Goal: Navigation & Orientation: Find specific page/section

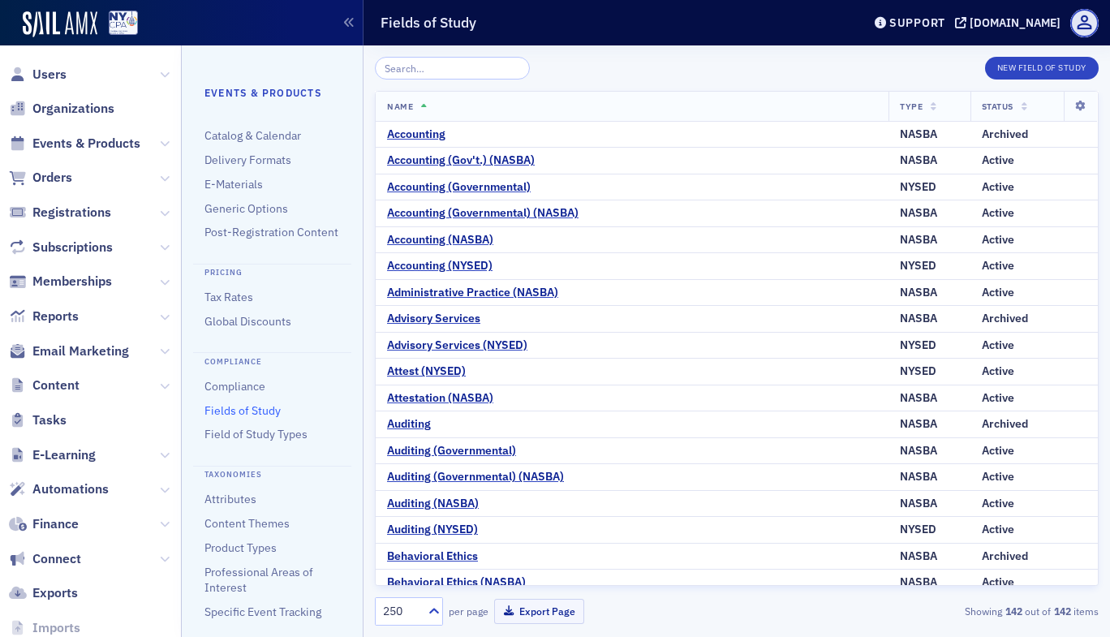
scroll to position [105, 0]
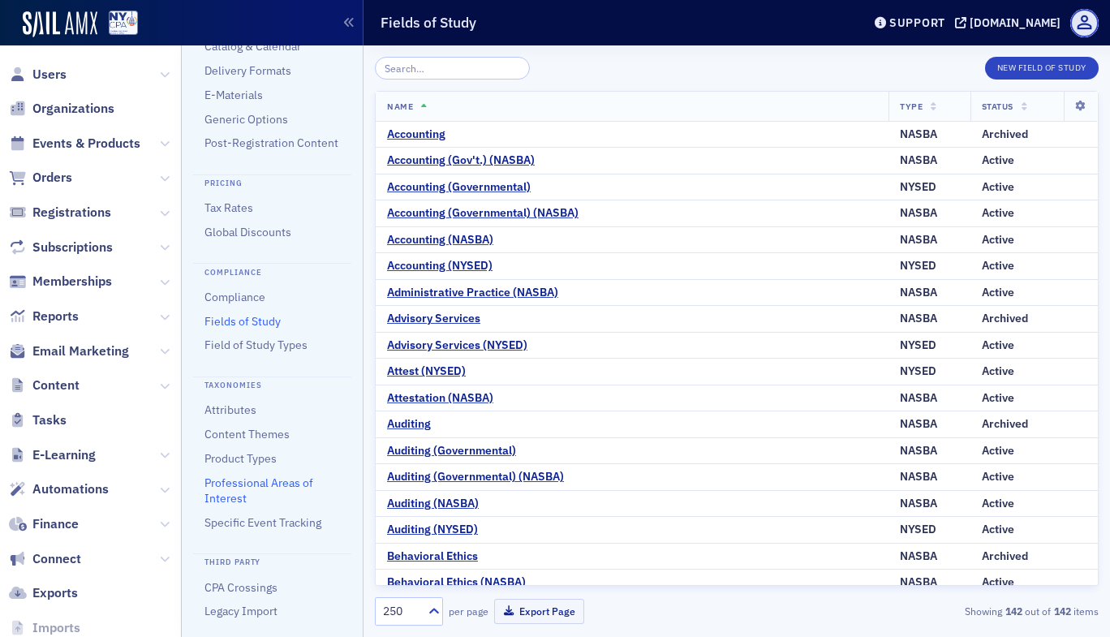
click at [244, 486] on link "Professional Areas of Interest" at bounding box center [258, 490] width 109 height 30
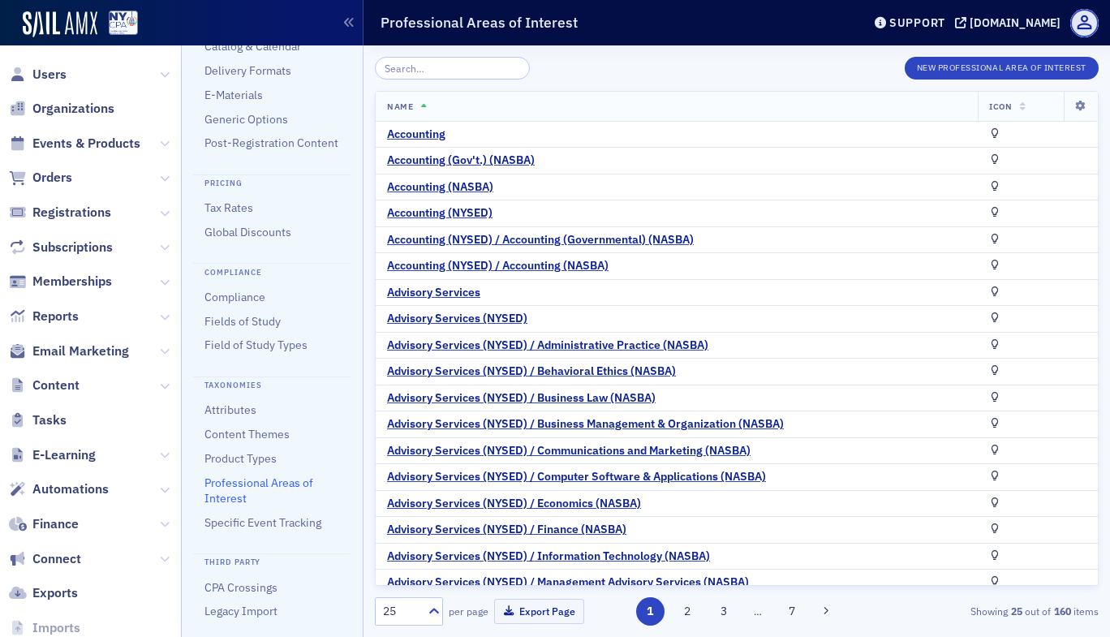
scroll to position [195, 0]
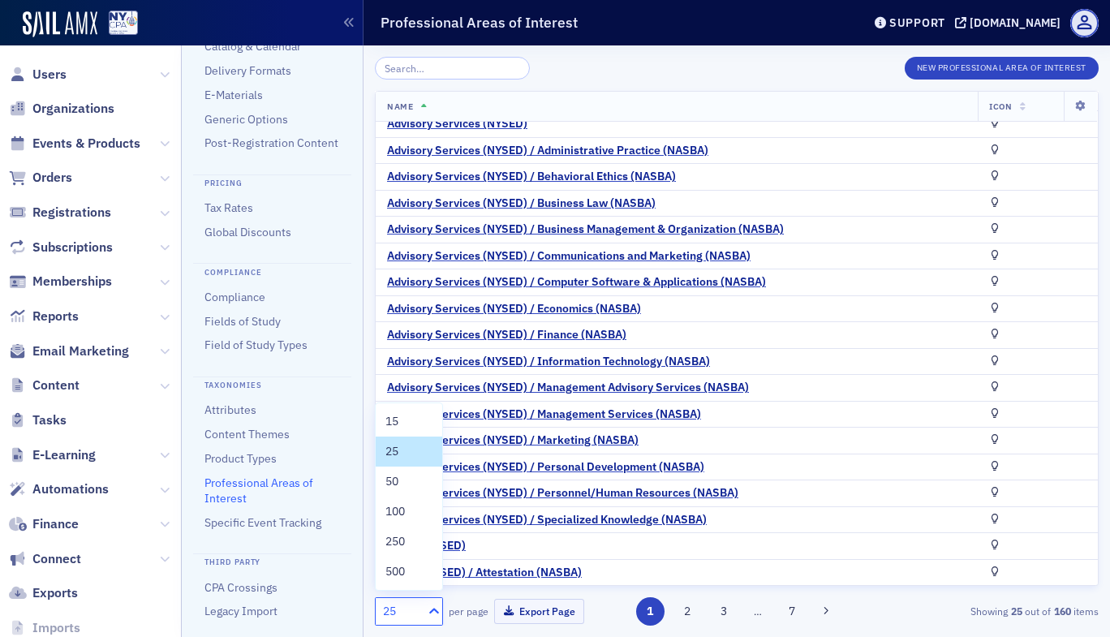
click at [427, 616] on icon at bounding box center [434, 611] width 16 height 16
click at [415, 570] on div "500" at bounding box center [408, 571] width 47 height 17
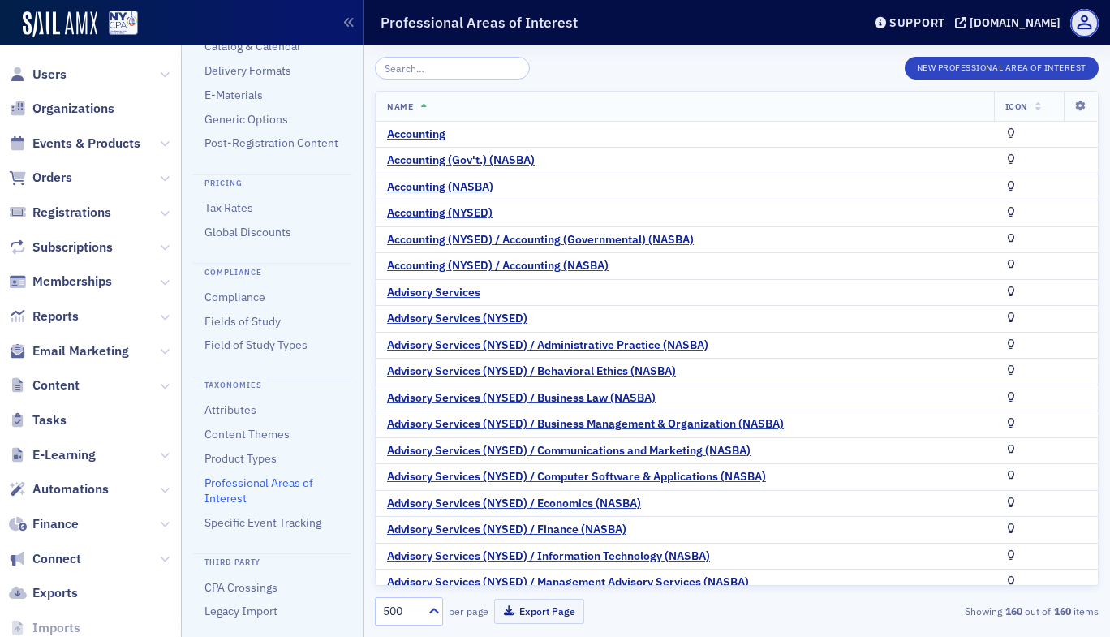
drag, startPoint x: 1099, startPoint y: 558, endPoint x: 1090, endPoint y: 560, distance: 8.3
click at [1090, 560] on div "New Professional Area of Interest Name Icon Accounting Accounting (Gov't.) (NAS…" at bounding box center [736, 340] width 746 height 591
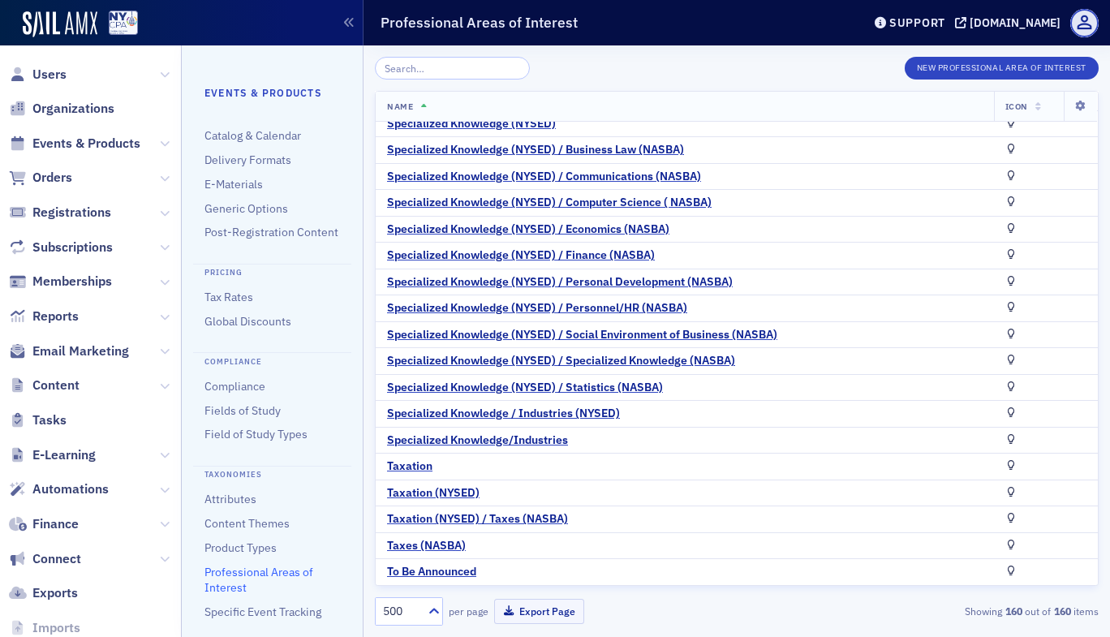
scroll to position [325, 0]
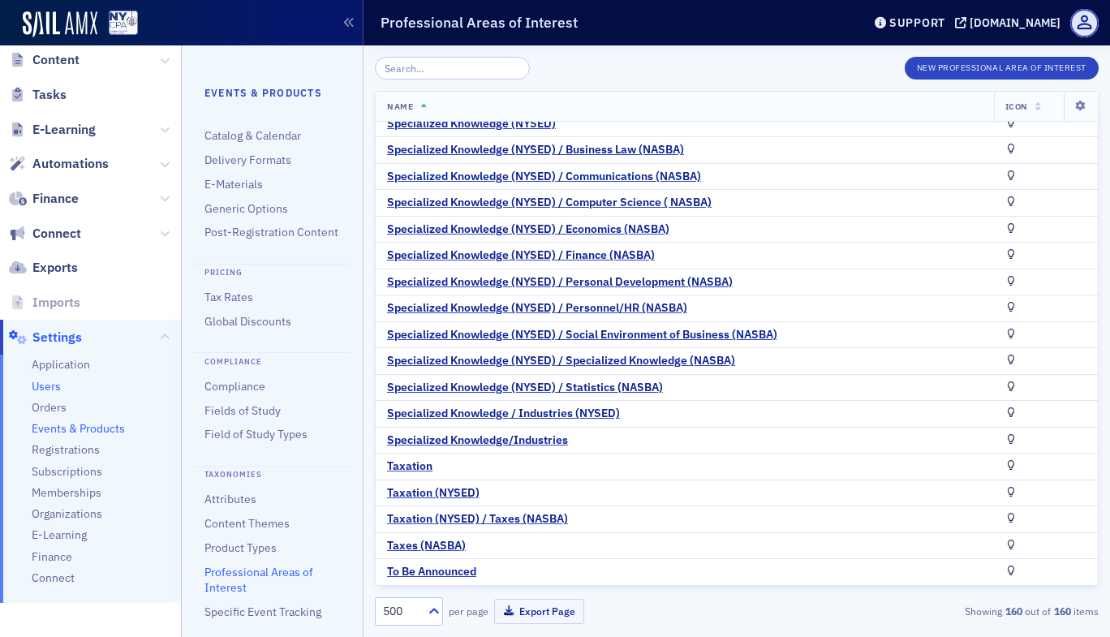
click at [54, 386] on span "Users" at bounding box center [46, 386] width 29 height 15
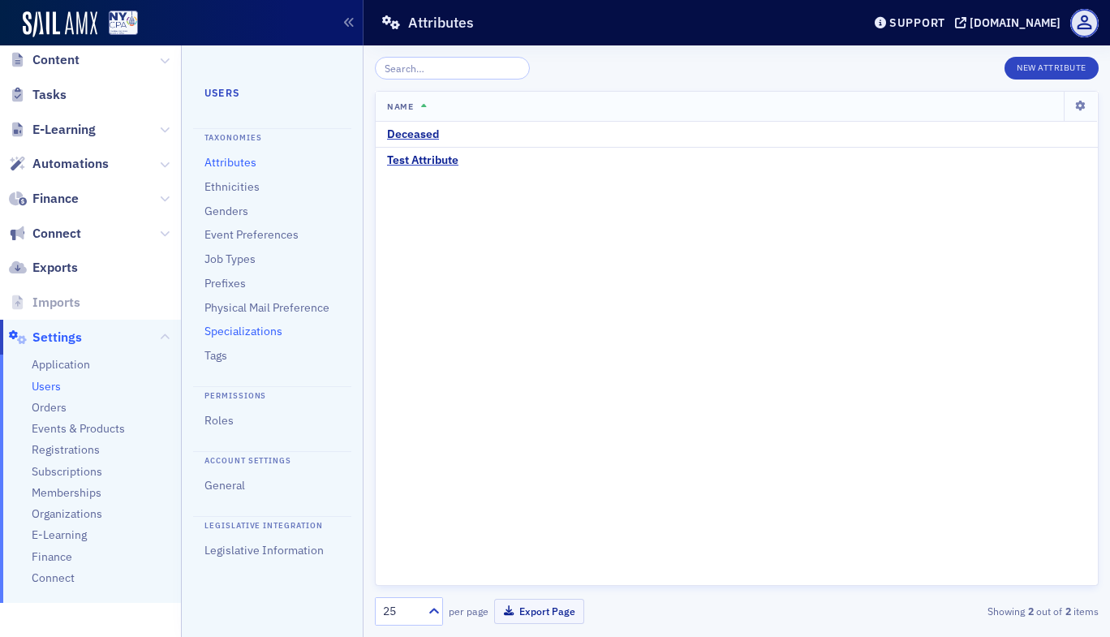
click at [254, 333] on link "Specializations" at bounding box center [243, 331] width 78 height 15
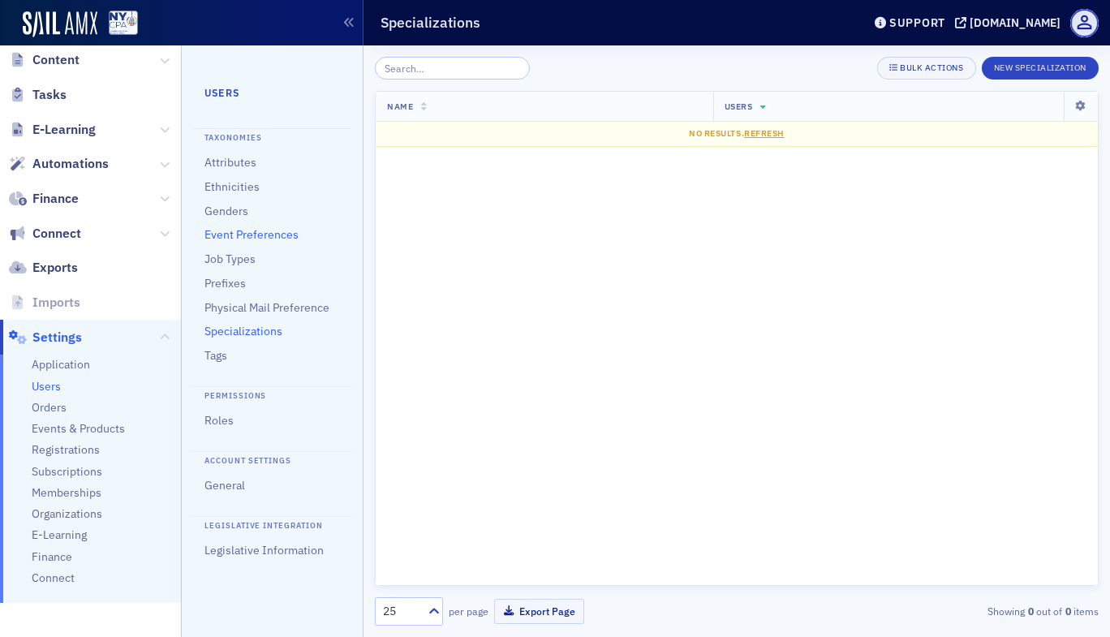
click at [281, 234] on link "Event Preferences" at bounding box center [251, 234] width 94 height 15
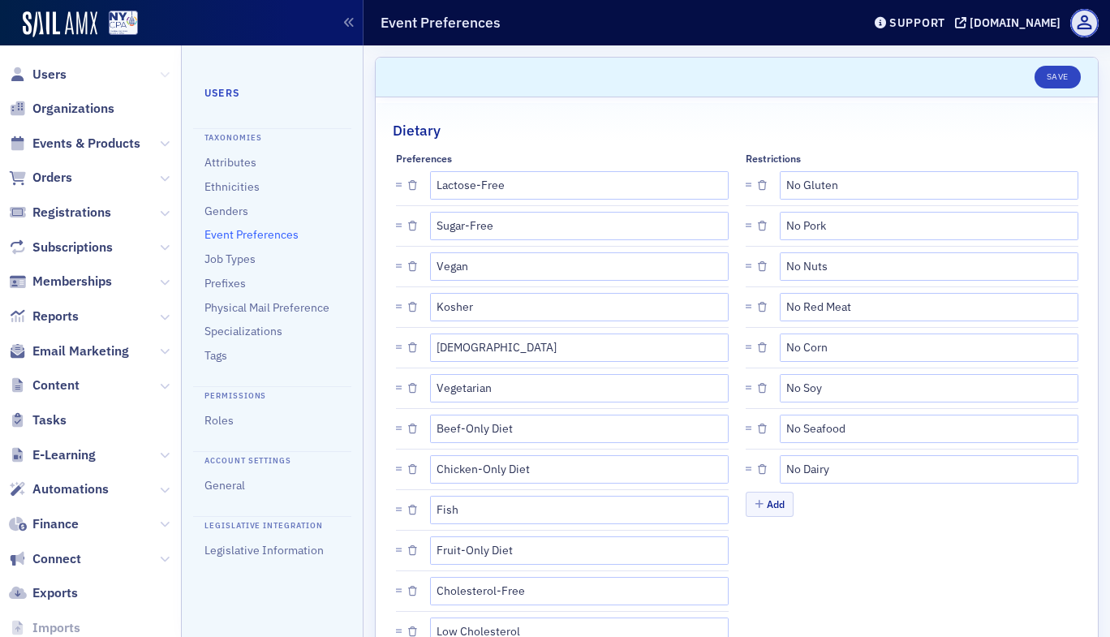
click at [160, 78] on icon at bounding box center [165, 75] width 10 height 10
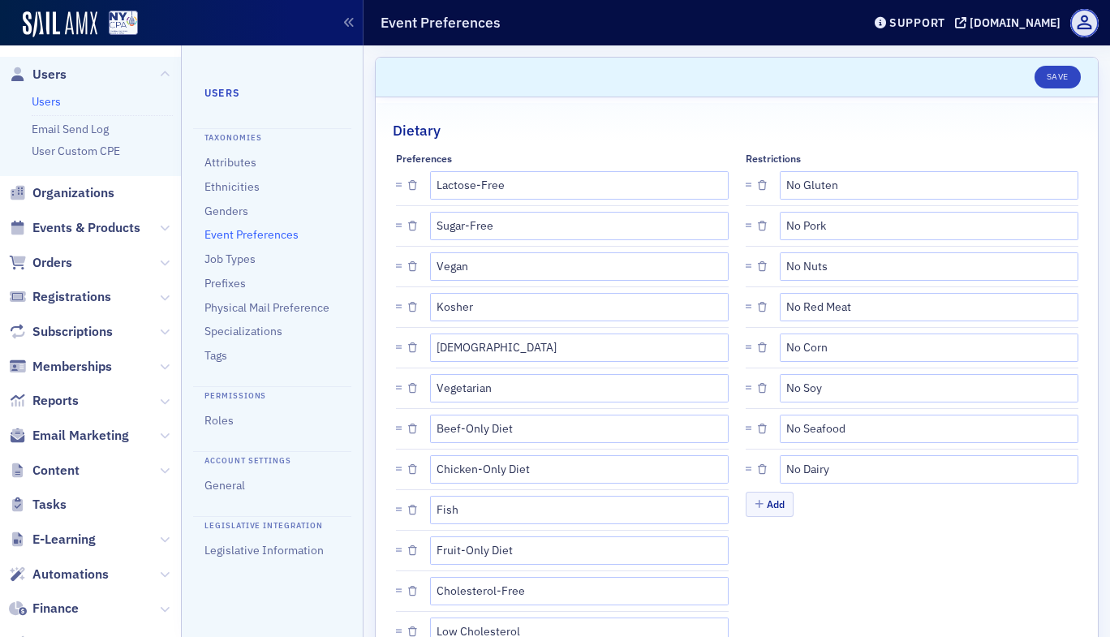
click at [45, 105] on link "Users" at bounding box center [46, 101] width 29 height 15
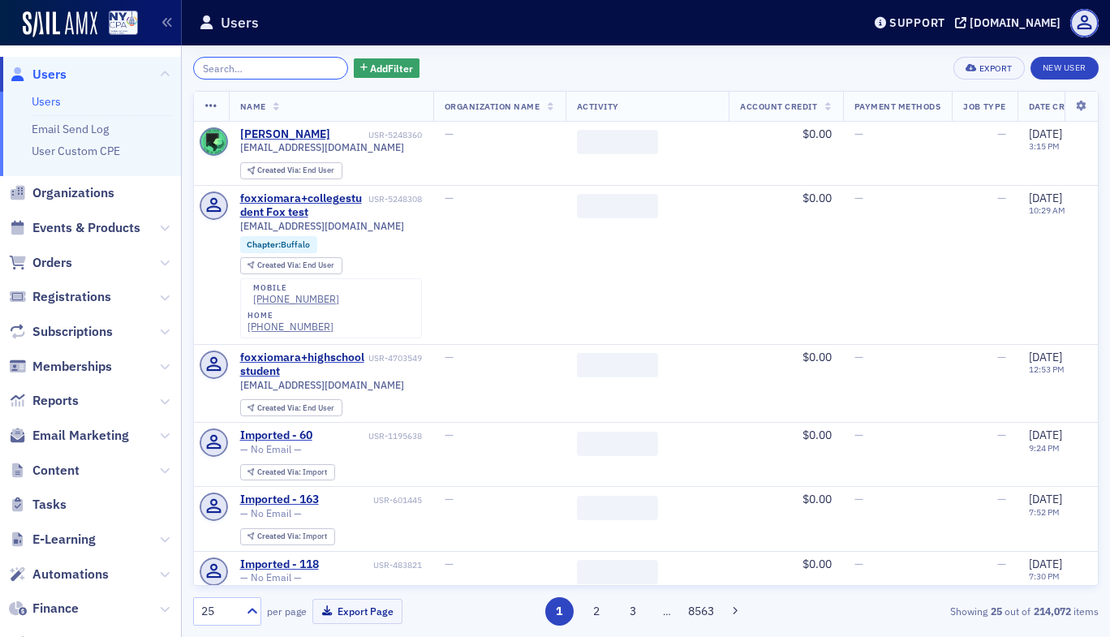
click at [247, 71] on input "search" at bounding box center [270, 68] width 155 height 23
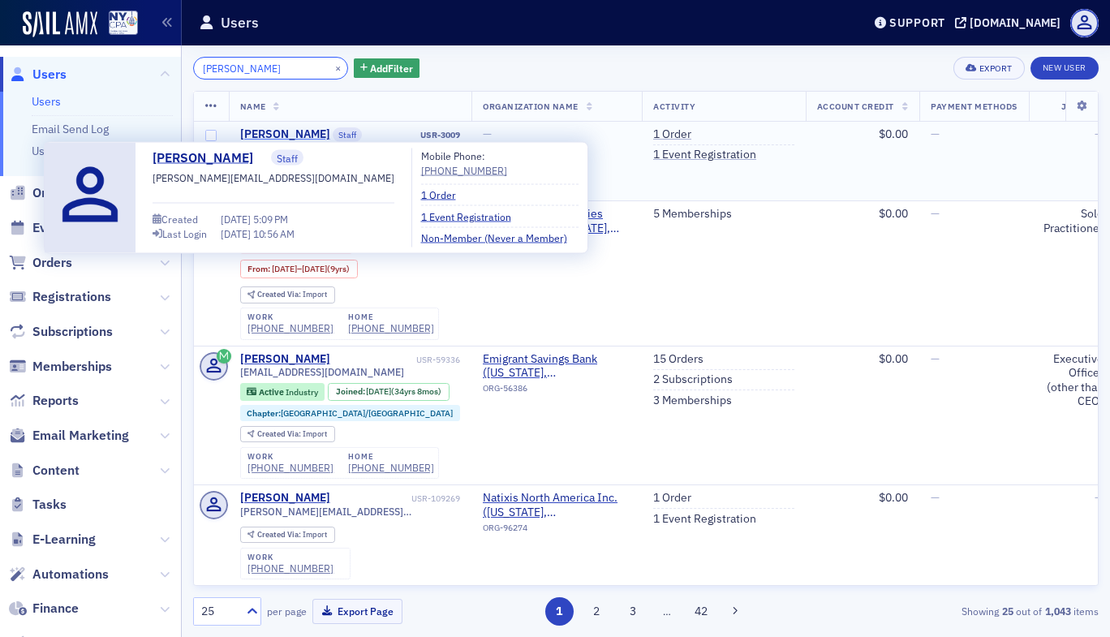
type input "[PERSON_NAME]"
click at [280, 132] on div "[PERSON_NAME]" at bounding box center [285, 134] width 90 height 15
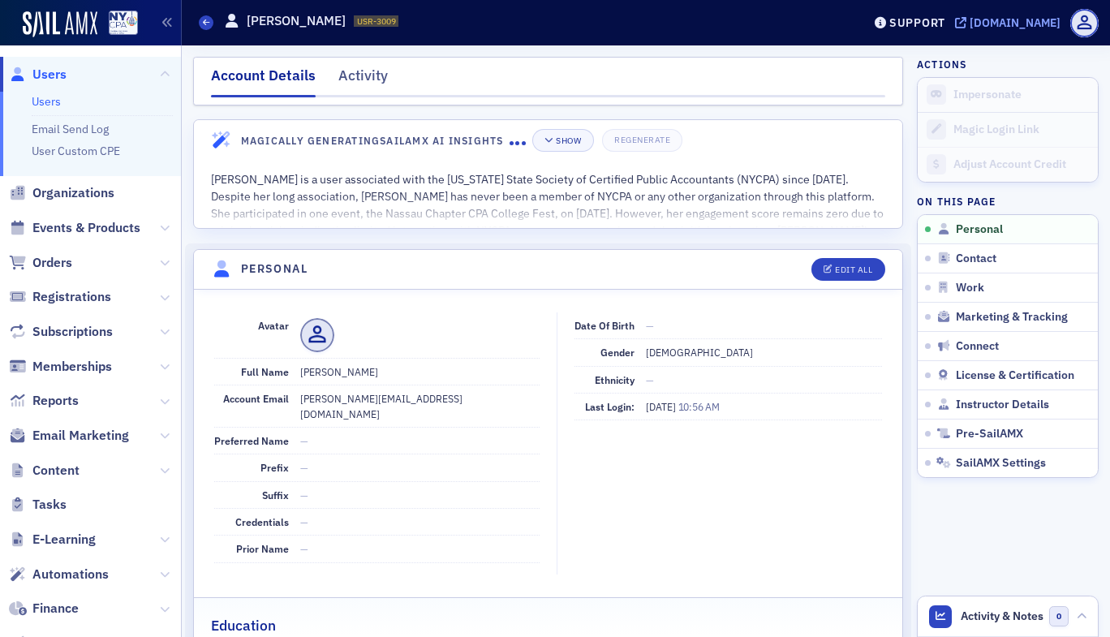
click at [970, 23] on div "[DOMAIN_NAME]" at bounding box center [1015, 22] width 91 height 15
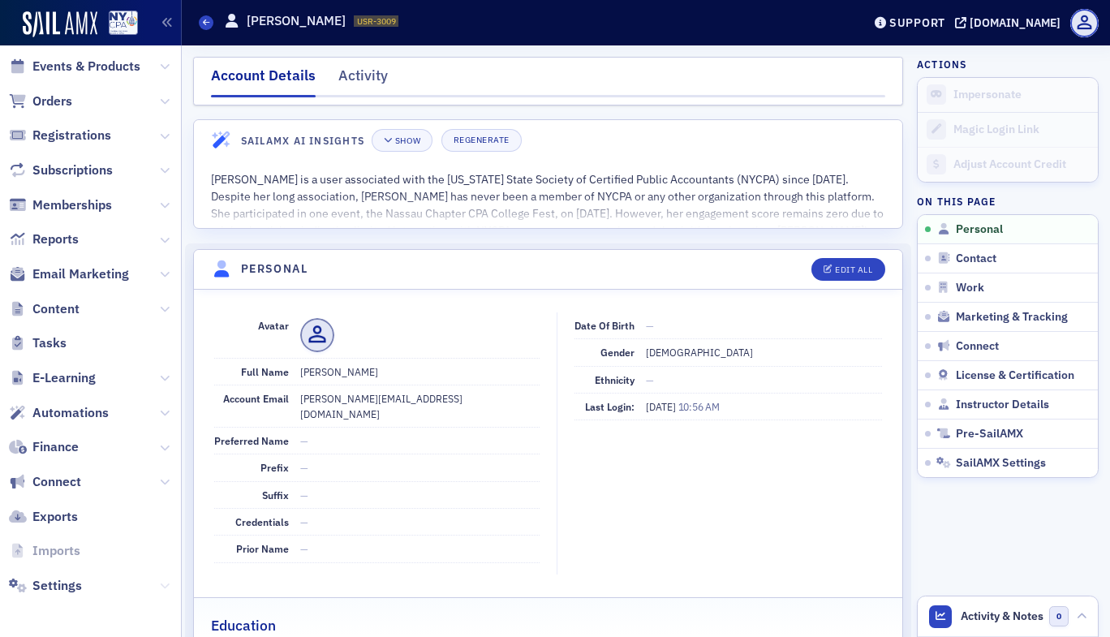
click at [160, 587] on icon at bounding box center [165, 586] width 10 height 10
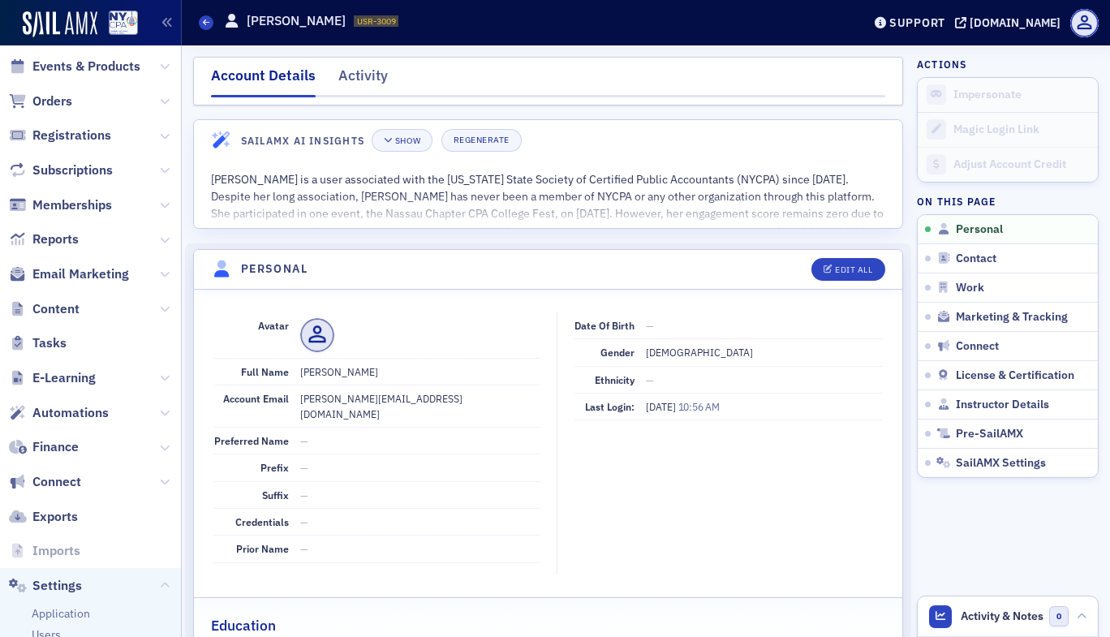
scroll to position [410, 0]
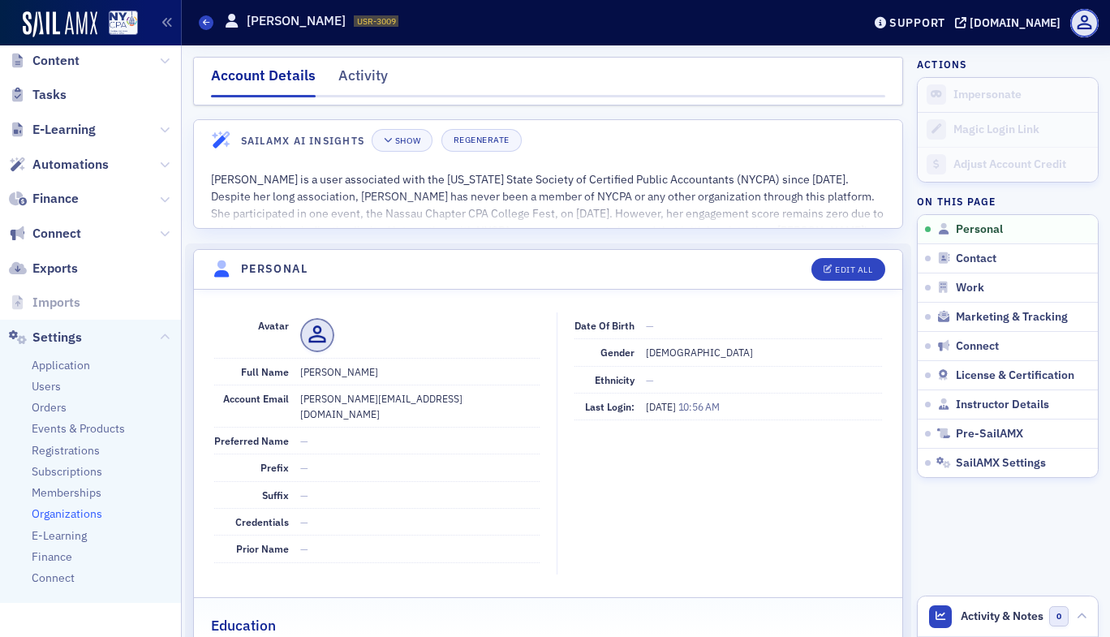
click at [66, 513] on span "Organizations" at bounding box center [67, 513] width 71 height 15
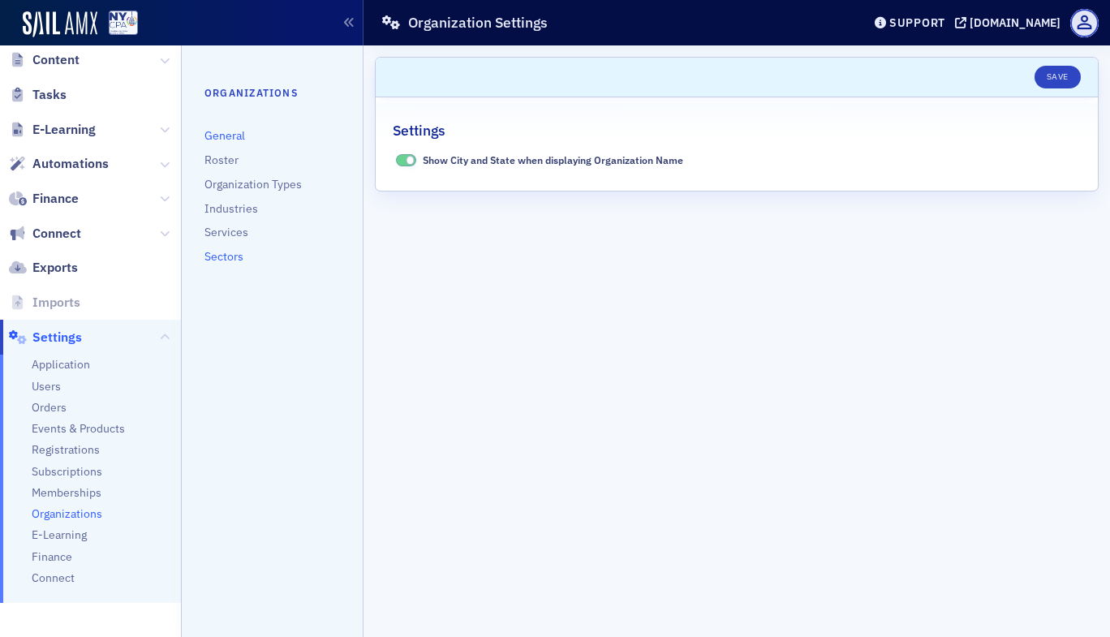
click at [228, 259] on link "Sectors" at bounding box center [223, 256] width 39 height 15
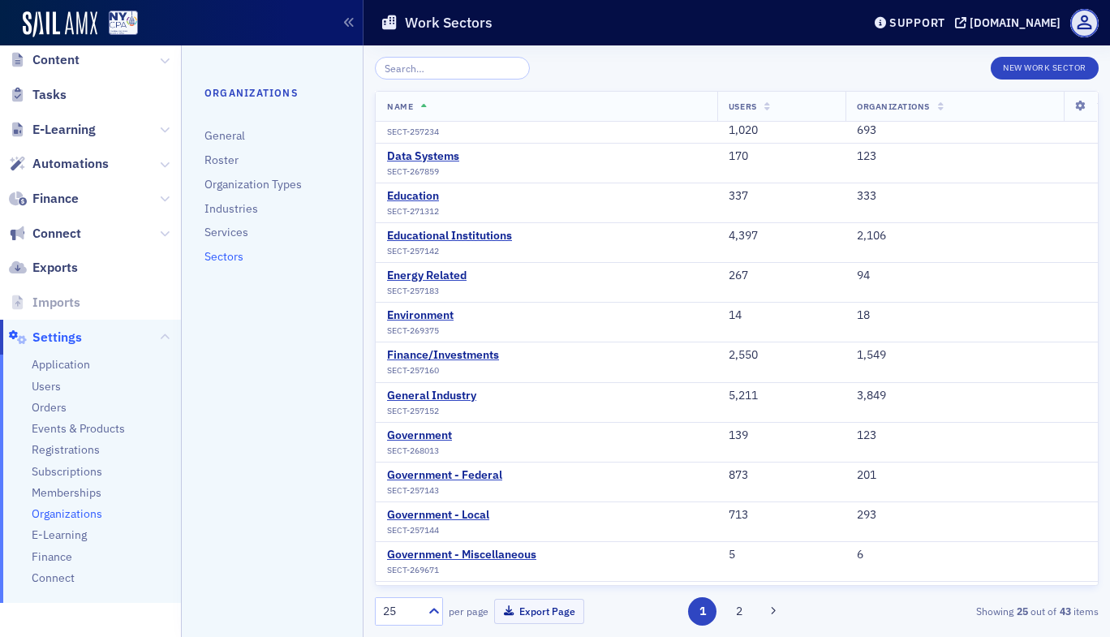
scroll to position [306, 0]
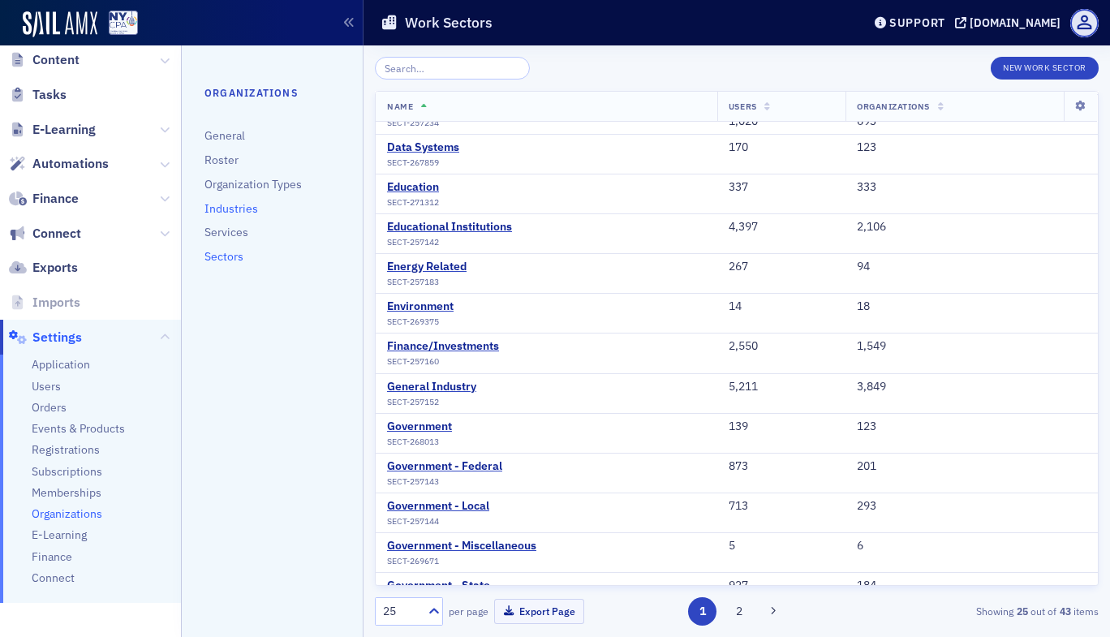
click at [243, 204] on link "Industries" at bounding box center [231, 208] width 54 height 15
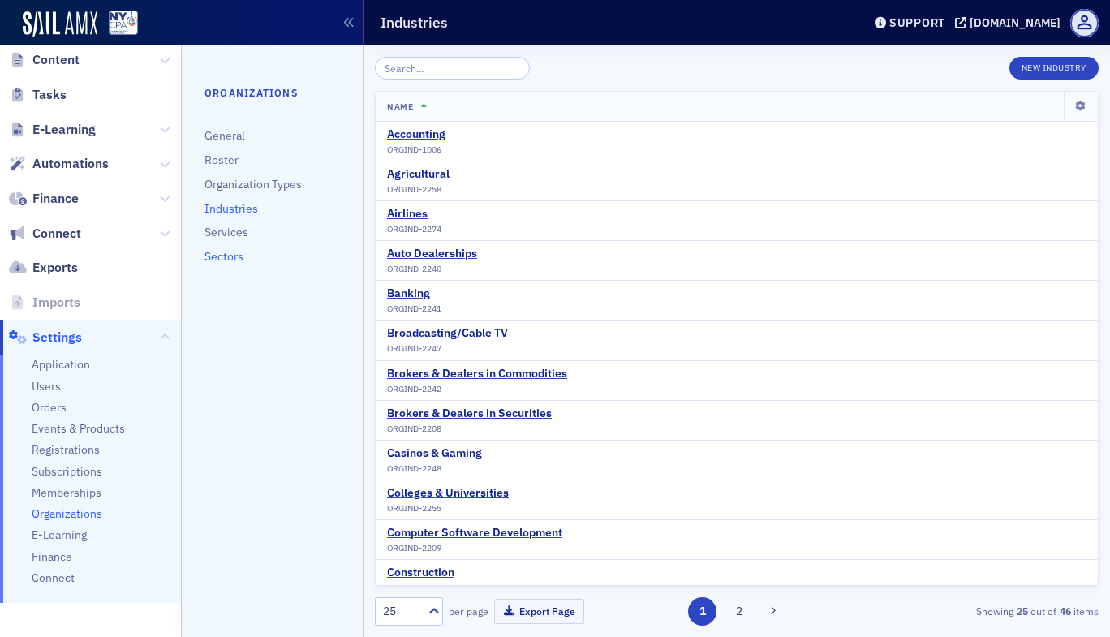
click at [218, 258] on link "Sectors" at bounding box center [223, 256] width 39 height 15
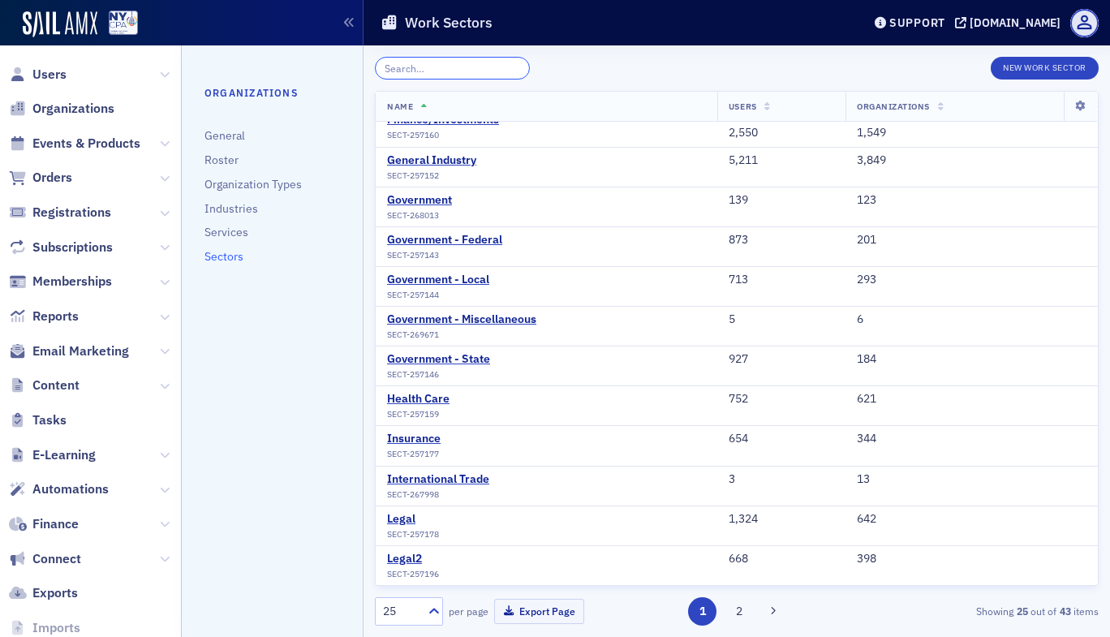
scroll to position [325, 0]
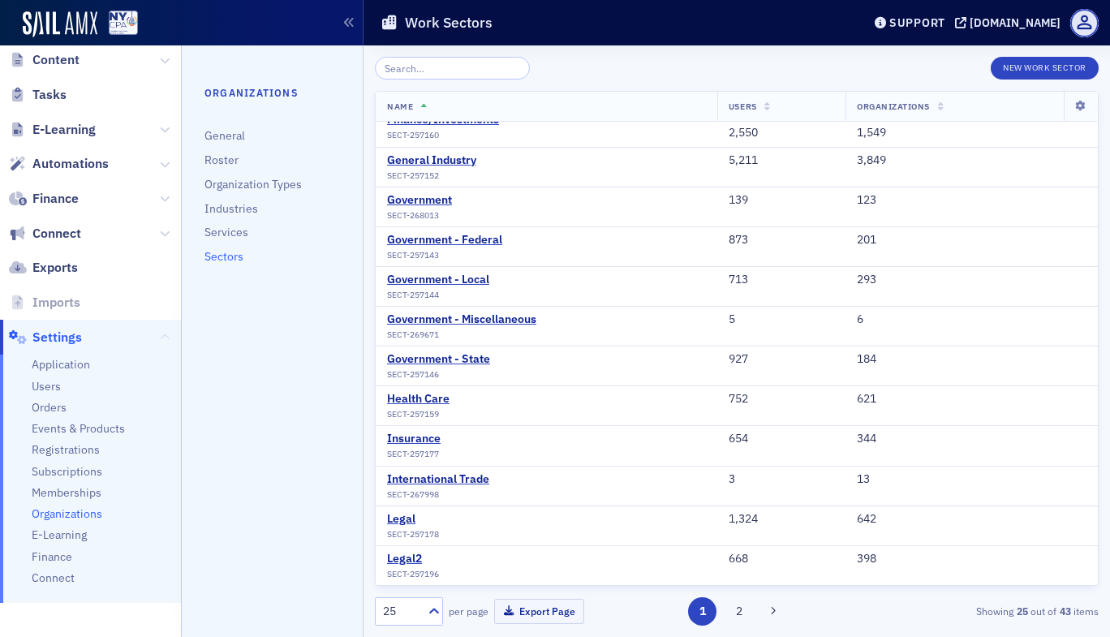
click at [160, 335] on icon at bounding box center [165, 338] width 10 height 10
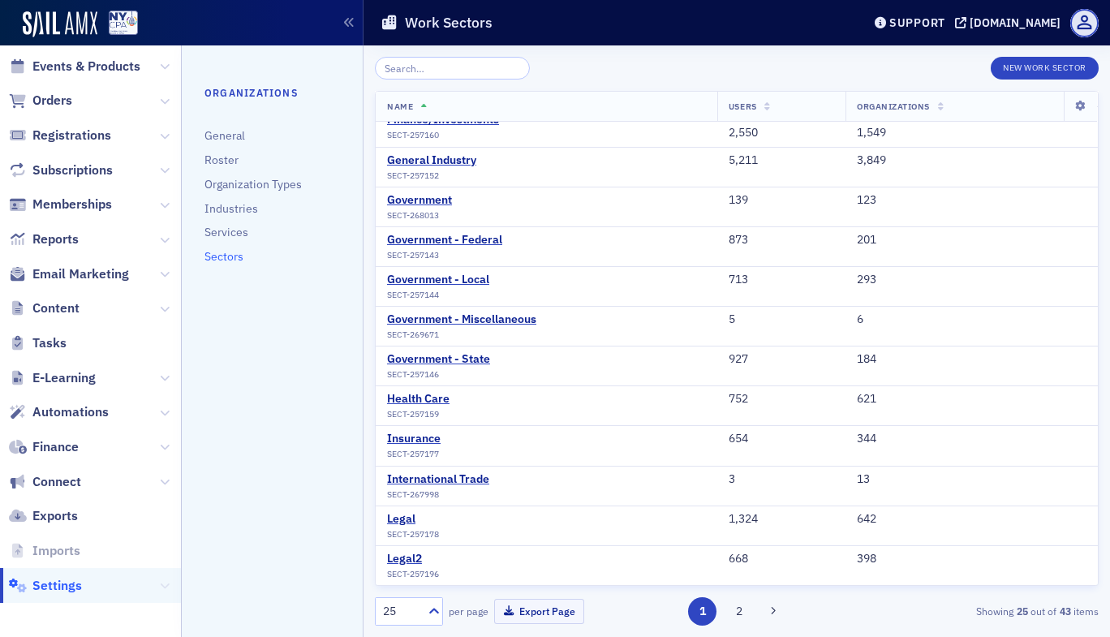
scroll to position [77, 0]
click at [160, 209] on icon at bounding box center [165, 205] width 10 height 10
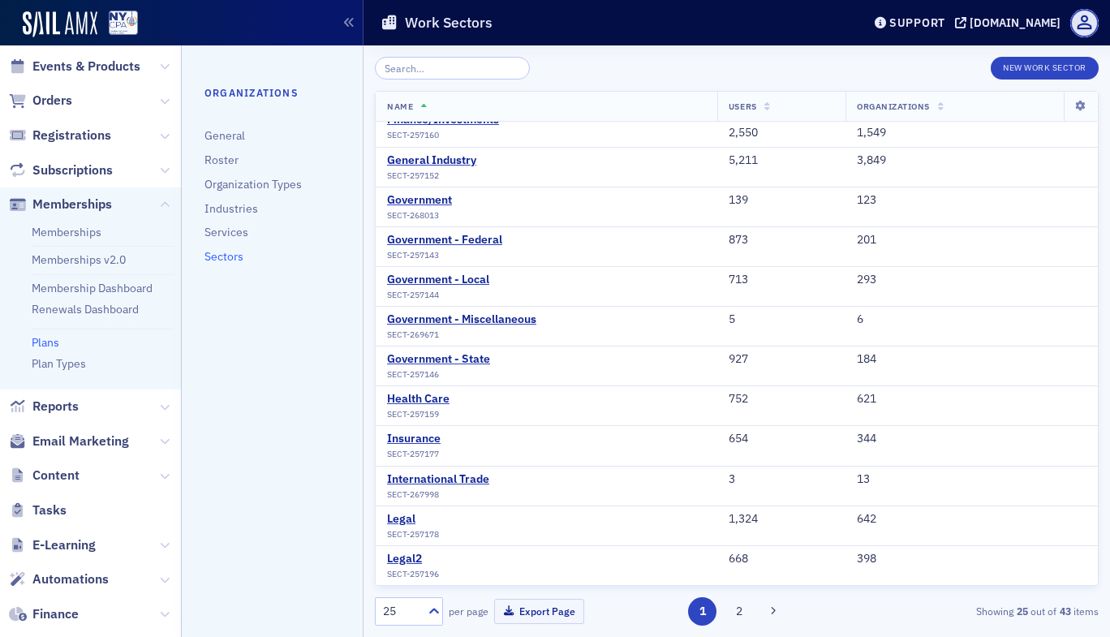
click at [51, 342] on link "Plans" at bounding box center [46, 342] width 28 height 15
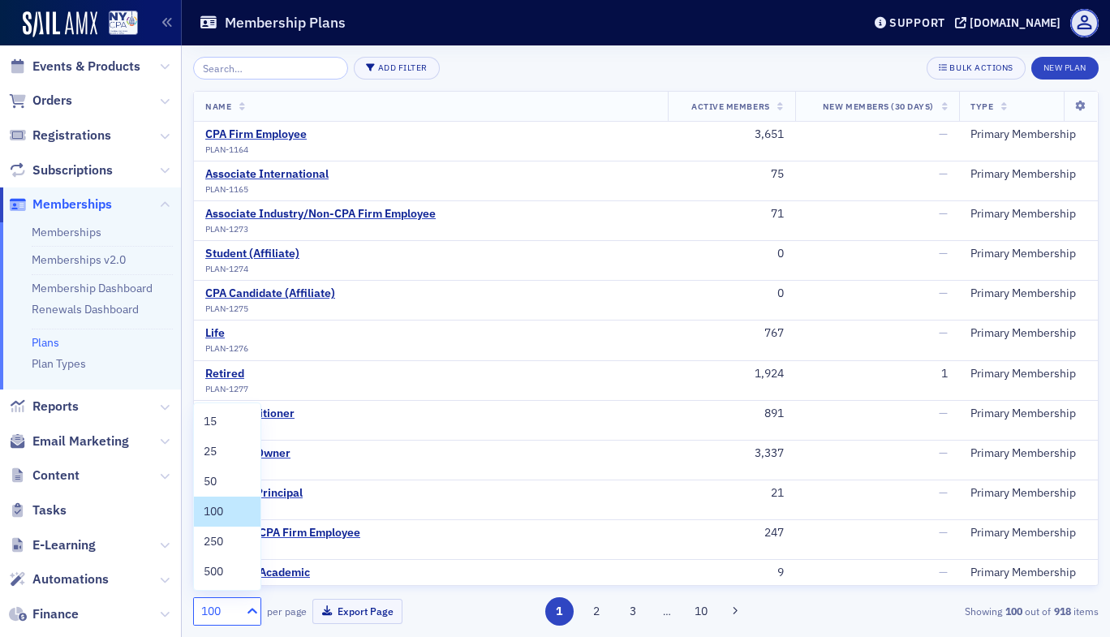
click at [249, 611] on icon at bounding box center [252, 611] width 10 height 6
click at [226, 573] on div "500" at bounding box center [227, 571] width 47 height 17
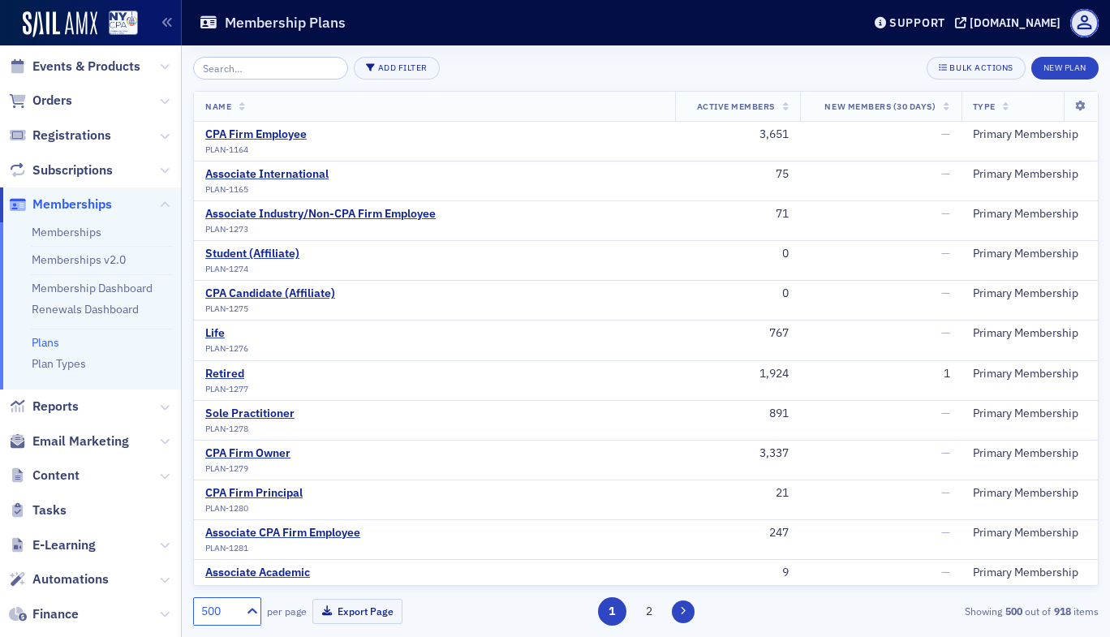
click at [680, 614] on icon at bounding box center [683, 611] width 6 height 10
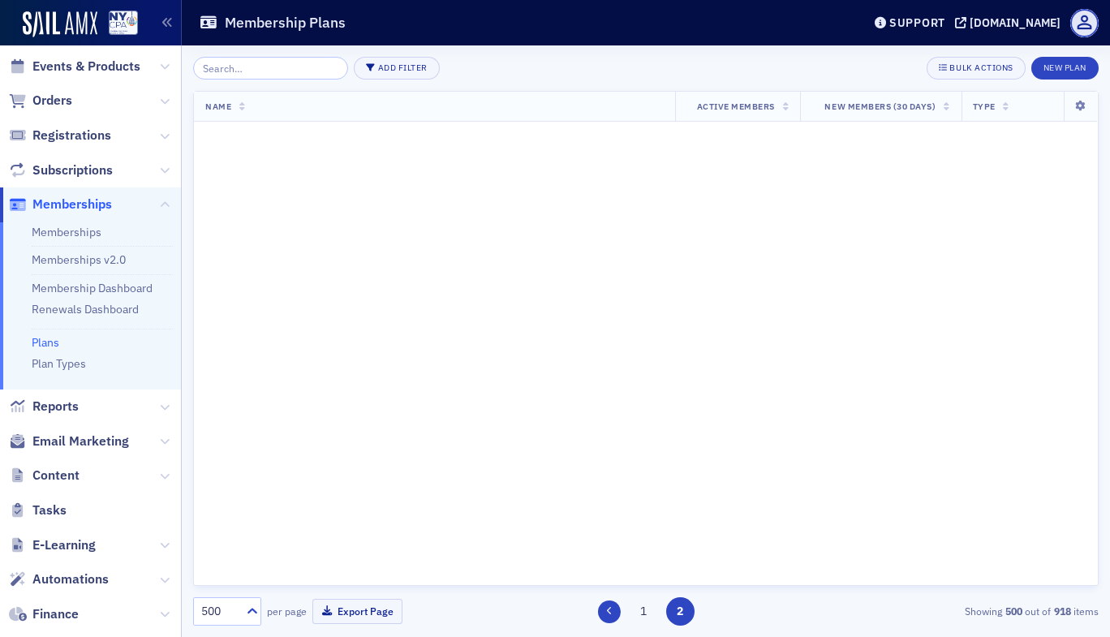
click at [611, 616] on icon at bounding box center [609, 611] width 6 height 10
